Goal: Transaction & Acquisition: Book appointment/travel/reservation

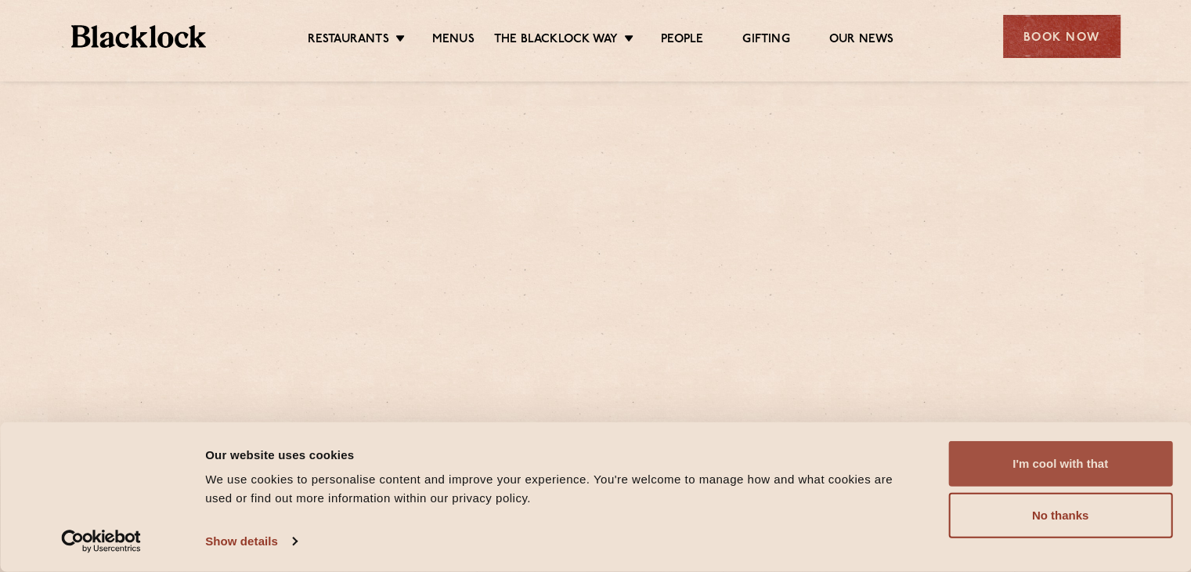
click at [1068, 464] on button "I'm cool with that" at bounding box center [1061, 463] width 224 height 45
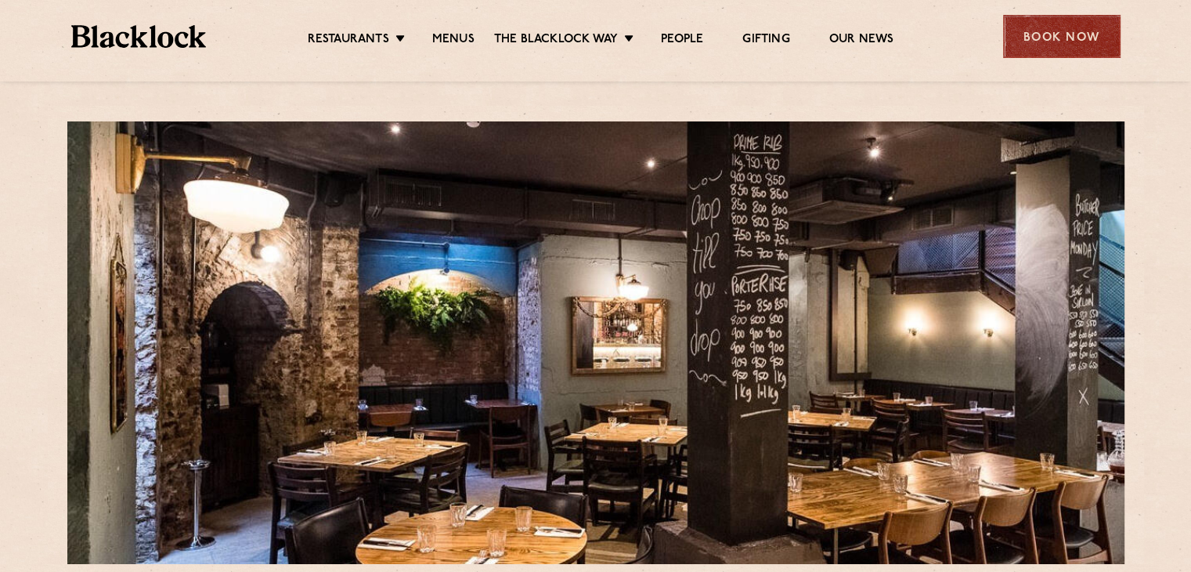
click at [1054, 37] on div "Book Now" at bounding box center [1061, 36] width 117 height 43
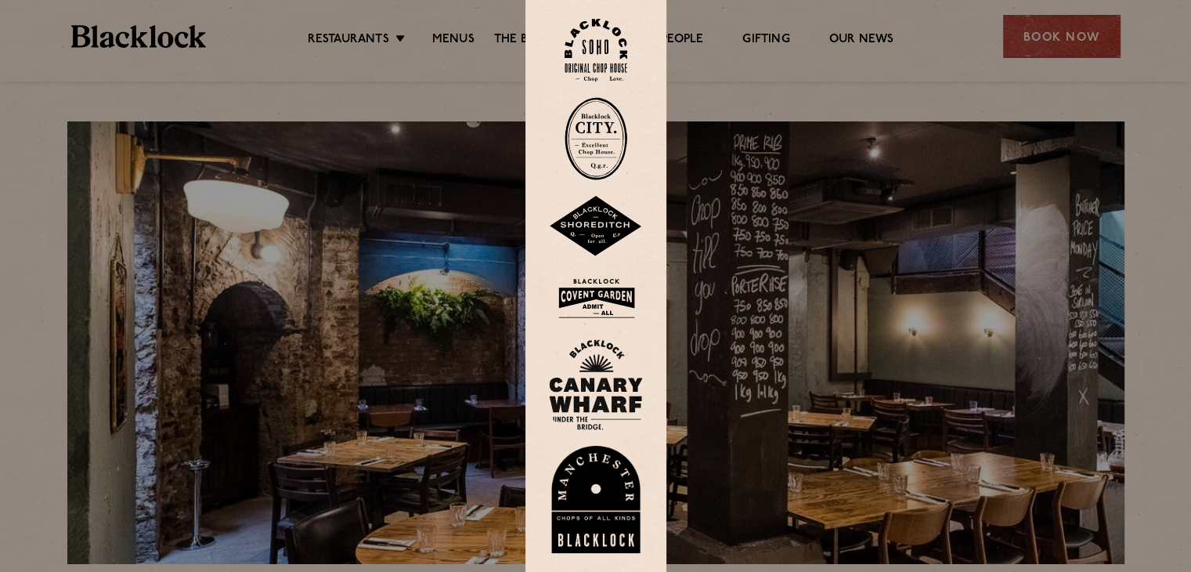
click at [598, 161] on img at bounding box center [596, 138] width 63 height 83
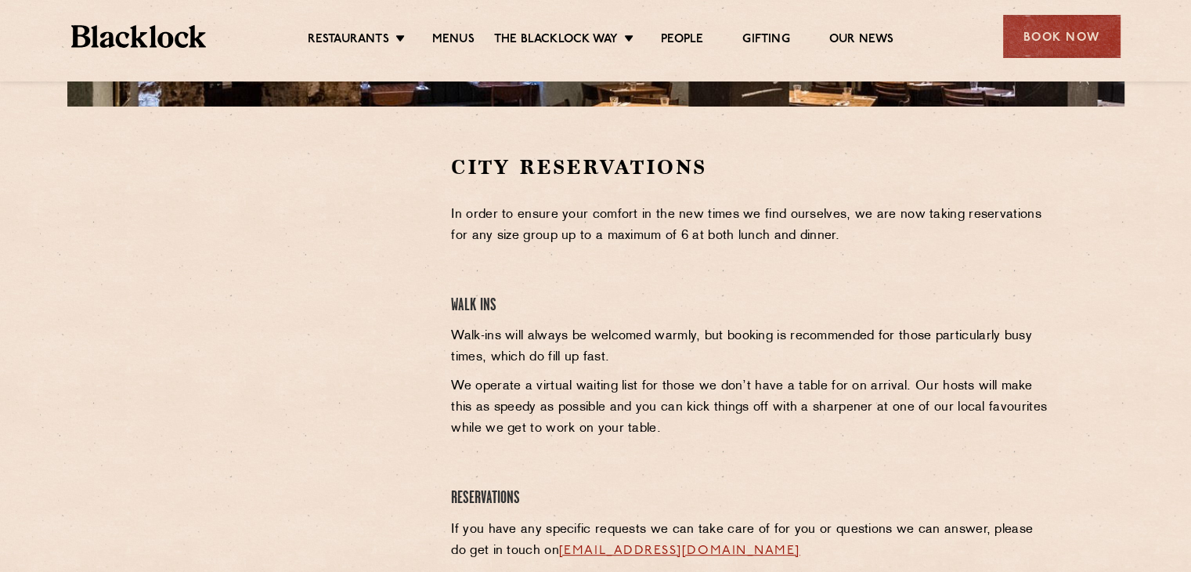
scroll to position [470, 0]
